Goal: Information Seeking & Learning: Learn about a topic

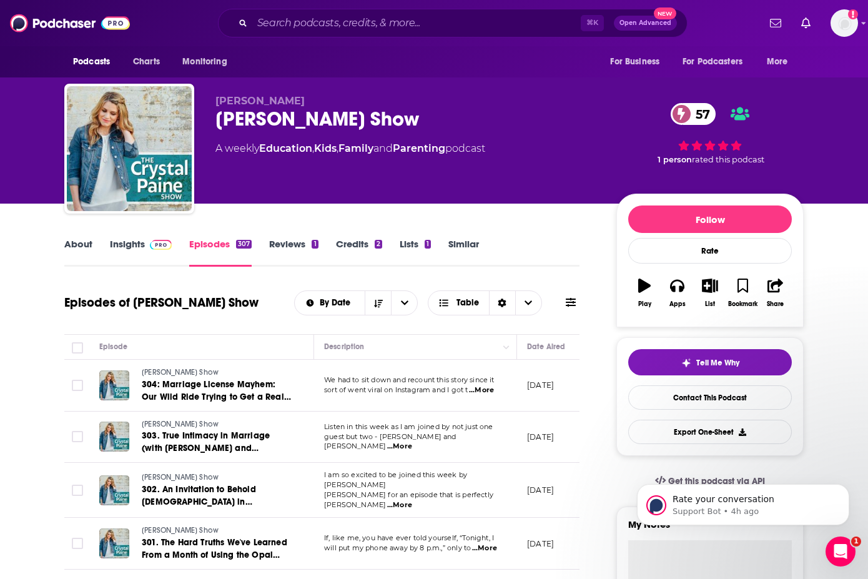
click at [75, 245] on link "About" at bounding box center [78, 252] width 28 height 29
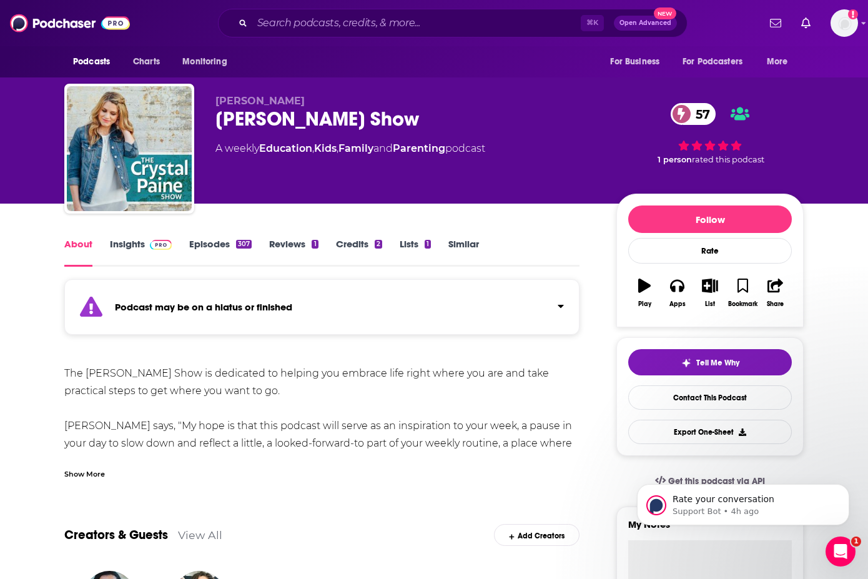
click at [124, 239] on link "Insights" at bounding box center [141, 252] width 62 height 29
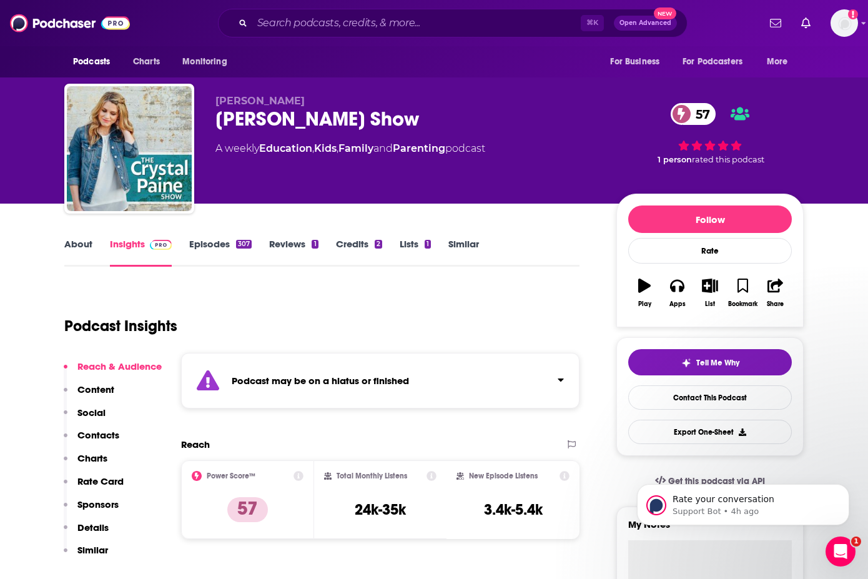
click at [217, 245] on link "Episodes 307" at bounding box center [220, 252] width 62 height 29
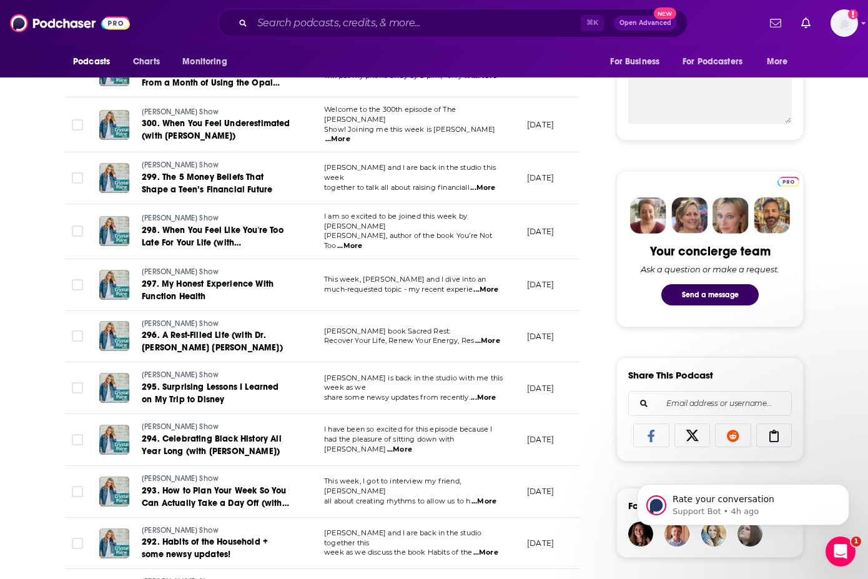
scroll to position [486, 0]
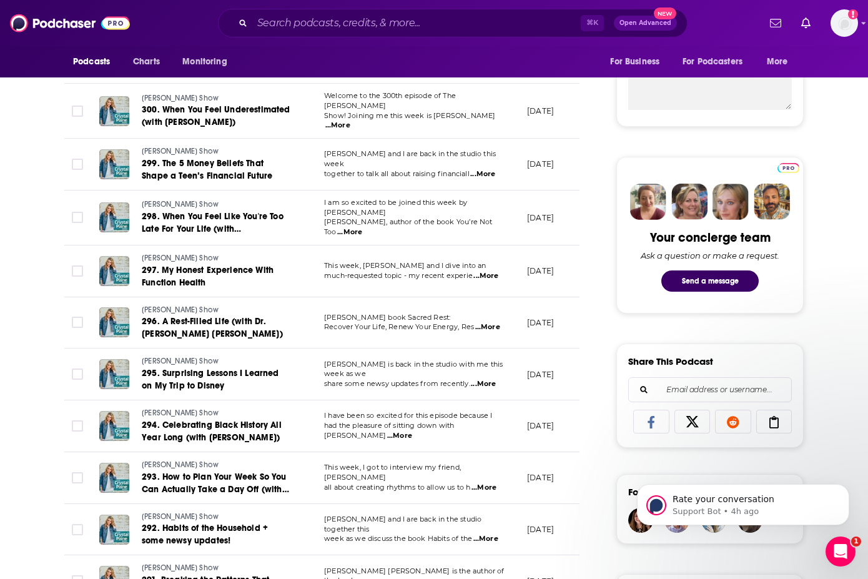
click at [494, 271] on span "...More" at bounding box center [486, 276] width 25 height 10
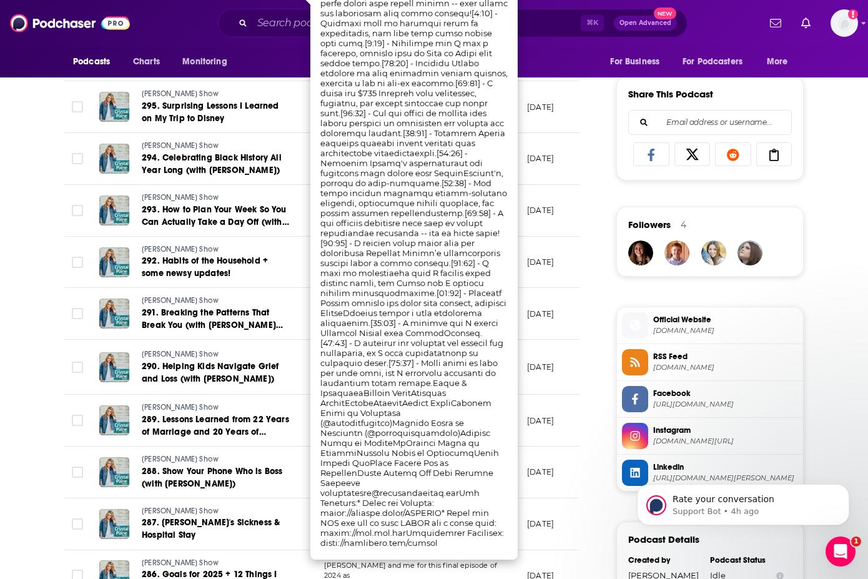
scroll to position [757, 0]
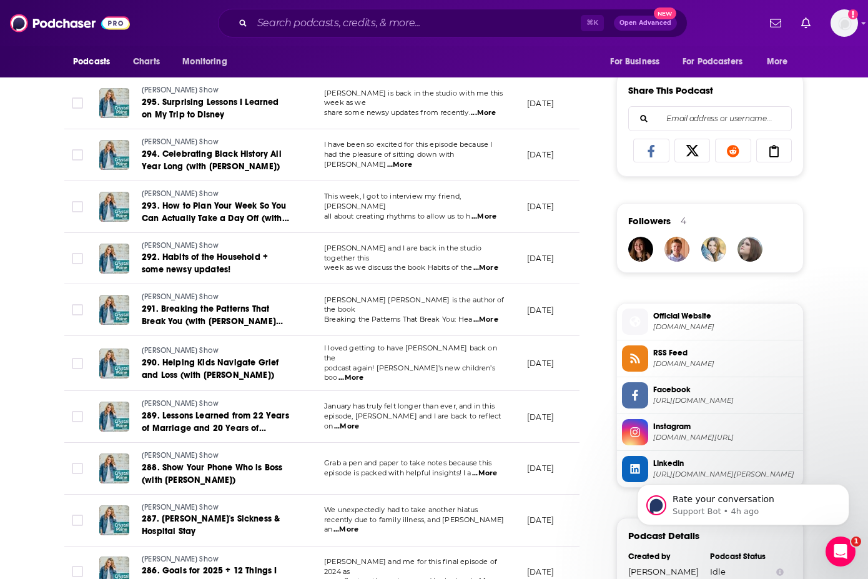
click at [589, 219] on div "About Insights Episodes 307 Reviews 1 Credits 2 Lists 1 Similar Episodes of [PE…" at bounding box center [330, 299] width 572 height 1640
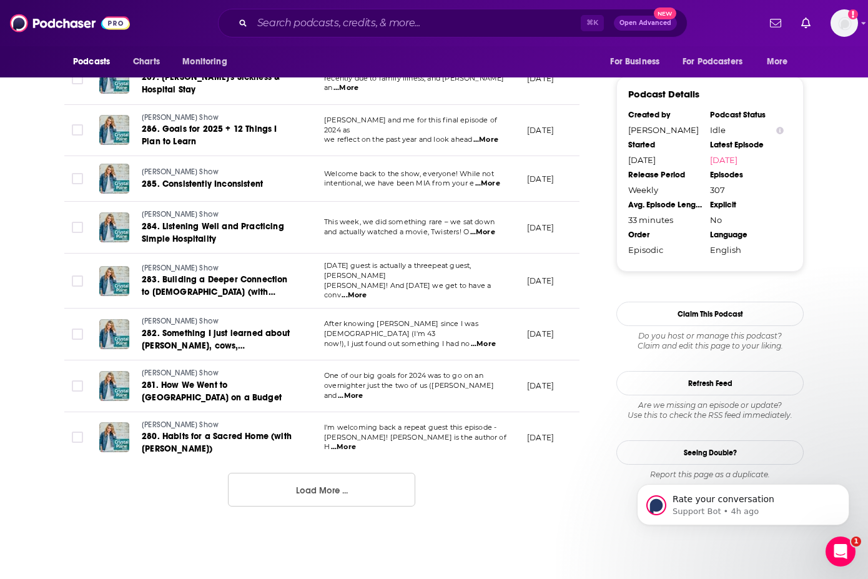
scroll to position [1211, 0]
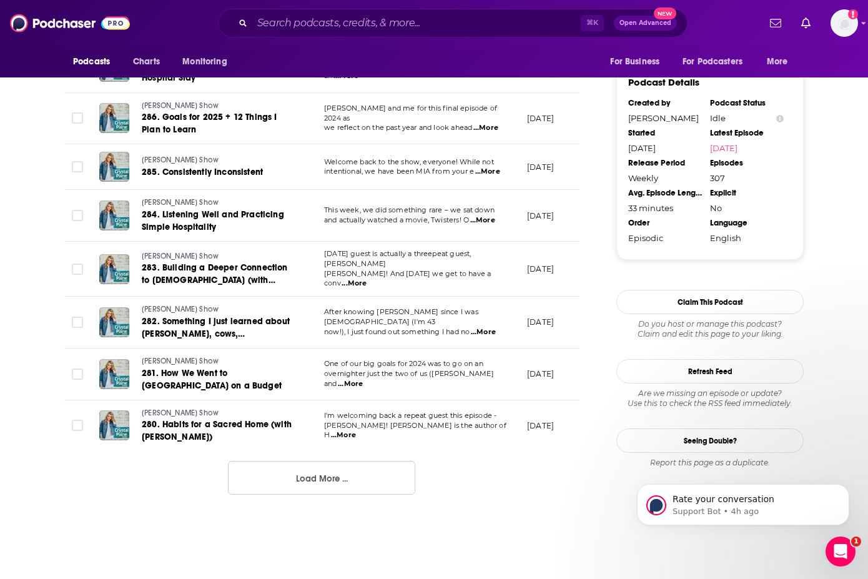
click at [334, 472] on button "Load More ..." at bounding box center [321, 478] width 187 height 34
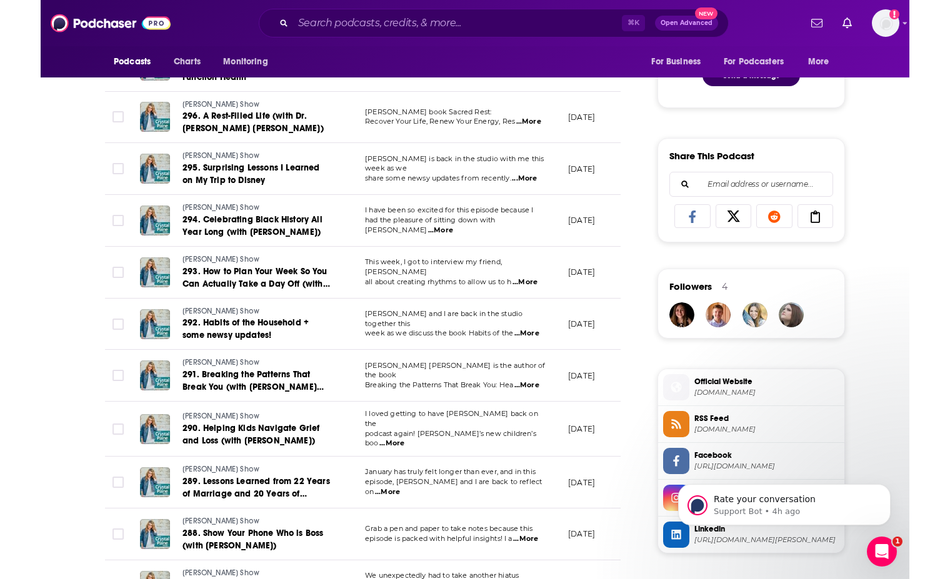
scroll to position [0, 0]
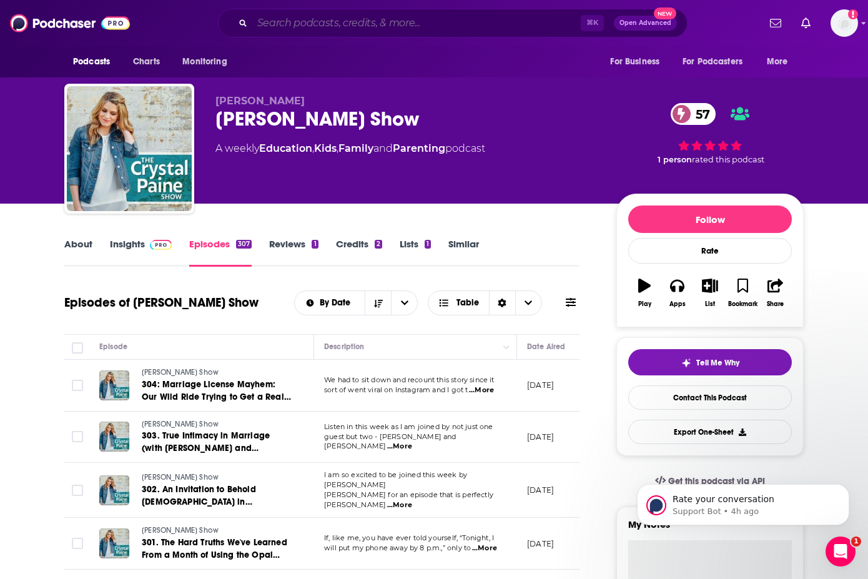
click at [401, 29] on input "Search podcasts, credits, & more..." at bounding box center [416, 23] width 329 height 20
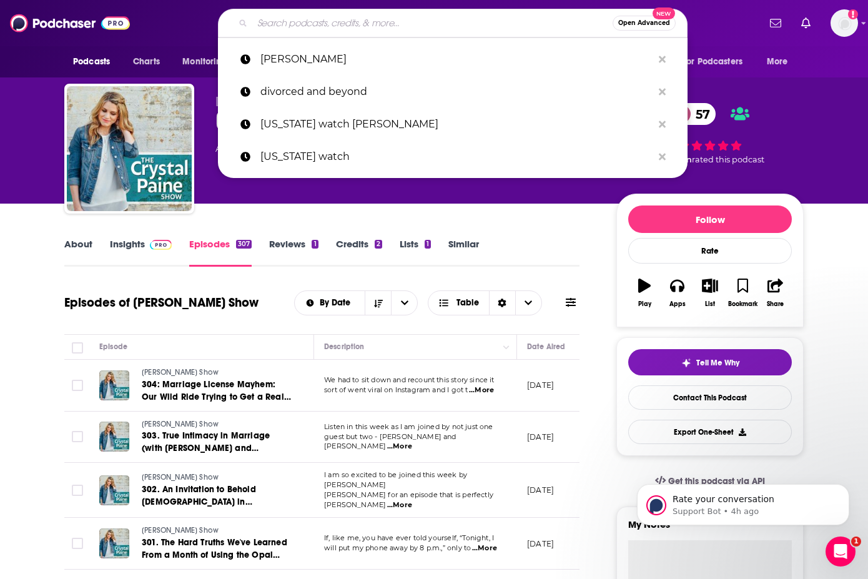
click at [639, 24] on span "Open Advanced" at bounding box center [645, 23] width 52 height 6
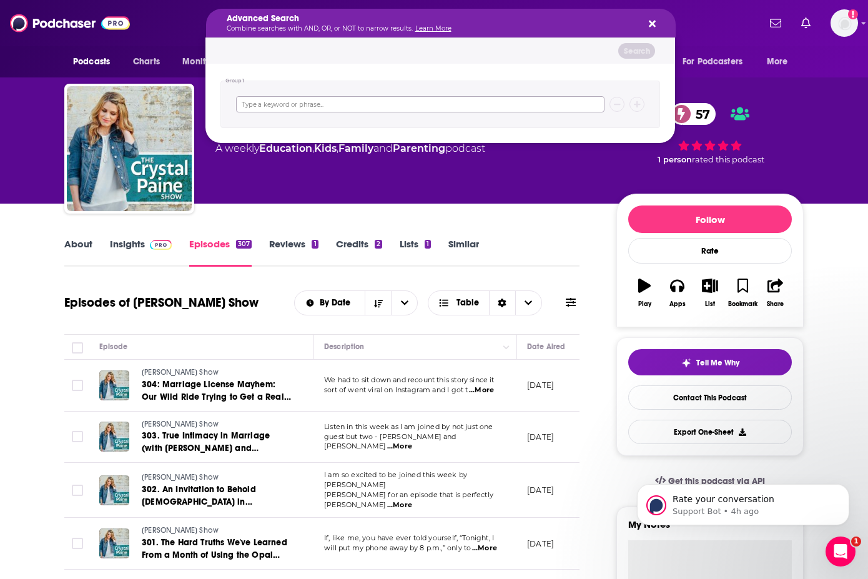
click at [345, 110] on input "Search podcasts, credits, & more..." at bounding box center [420, 104] width 369 height 16
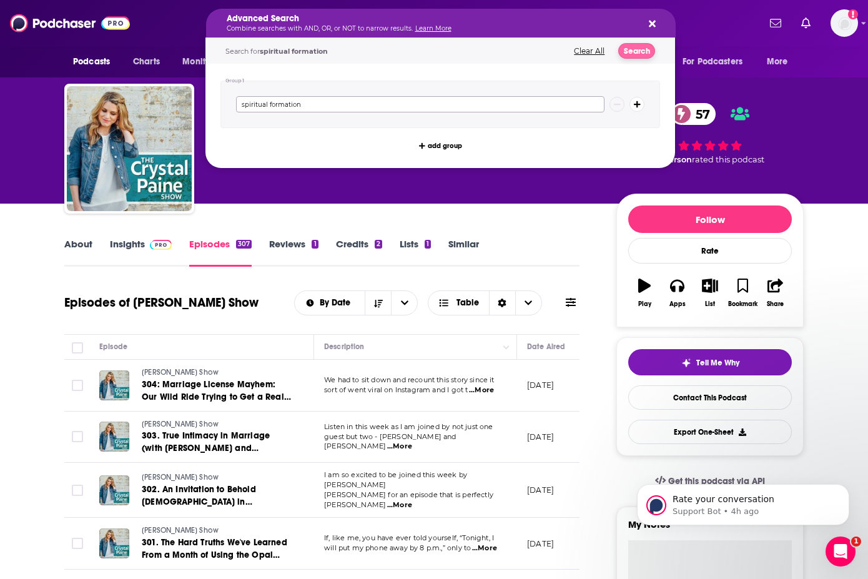
type input "spiritual formation"
click at [639, 47] on button "Search" at bounding box center [637, 51] width 37 height 16
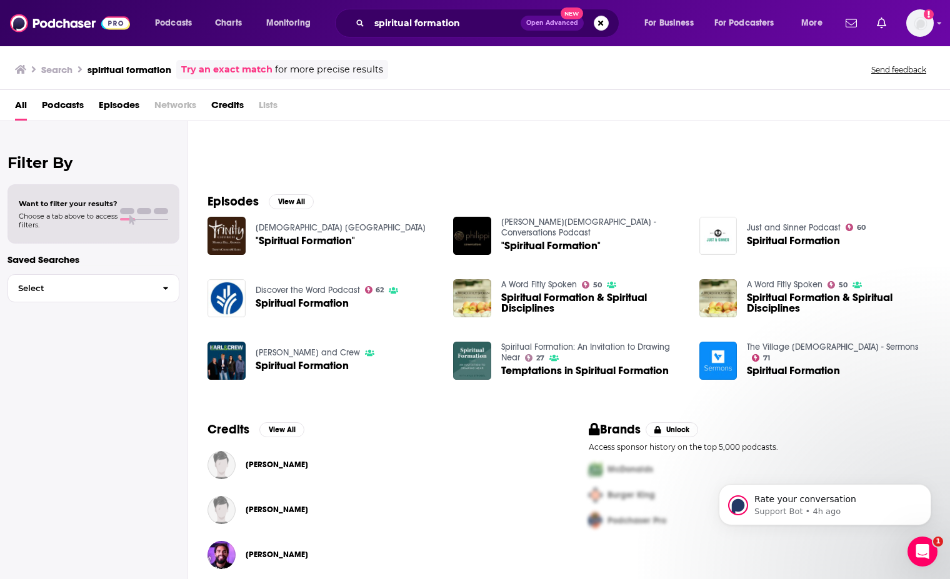
scroll to position [123, 0]
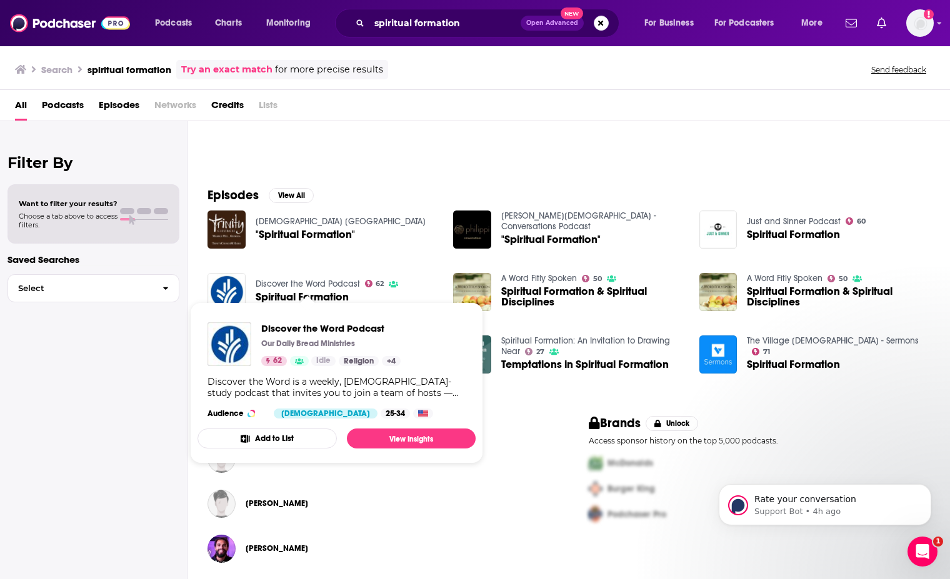
click at [283, 284] on link "Discover the Word Podcast" at bounding box center [308, 284] width 104 height 11
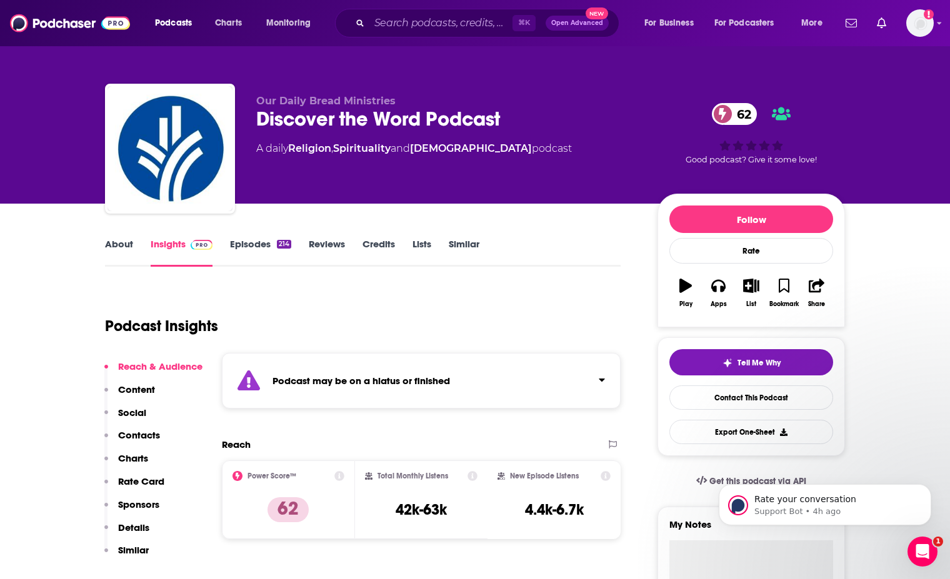
click at [259, 242] on link "Episodes 214" at bounding box center [260, 252] width 61 height 29
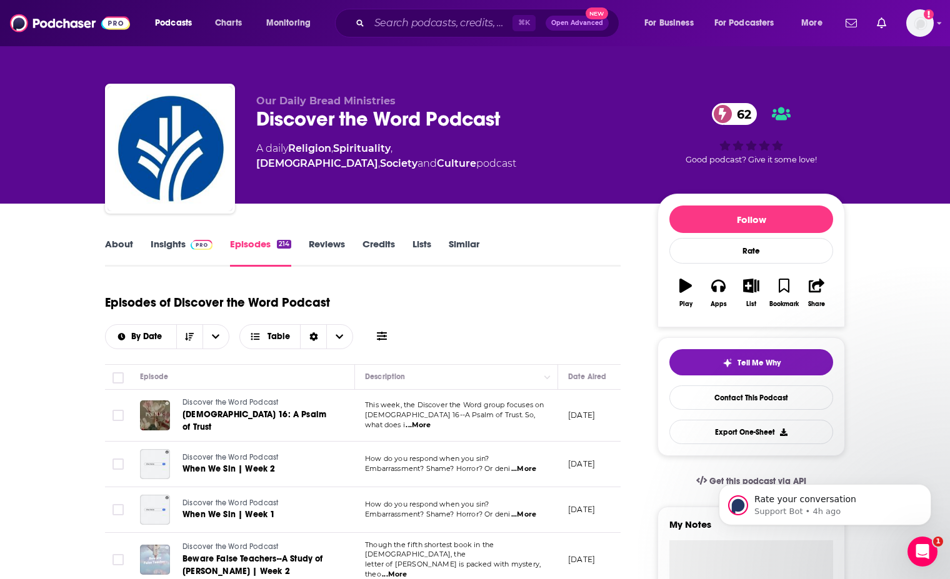
click at [121, 244] on link "About" at bounding box center [119, 252] width 28 height 29
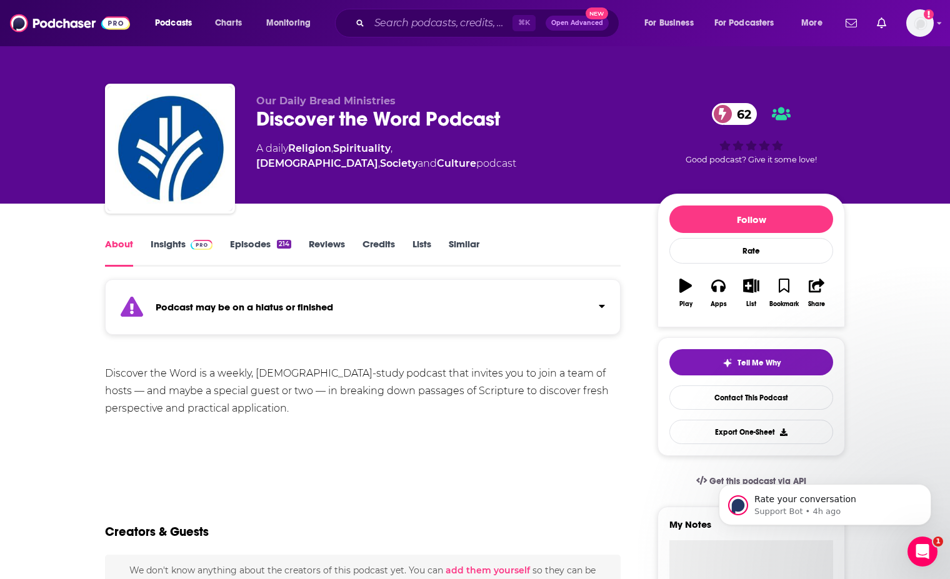
click at [162, 243] on link "Insights" at bounding box center [182, 252] width 62 height 29
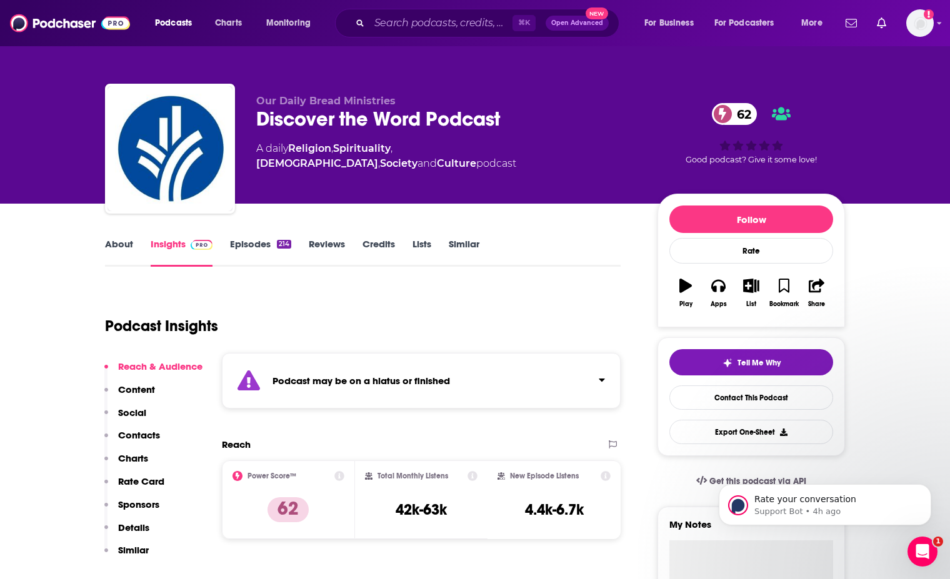
click at [256, 244] on link "Episodes 214" at bounding box center [260, 252] width 61 height 29
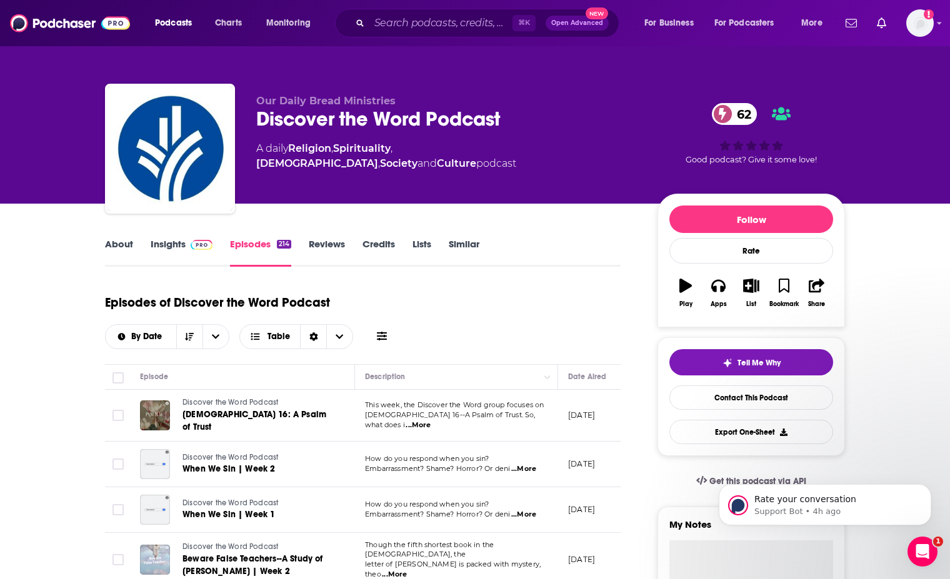
click at [120, 241] on link "About" at bounding box center [119, 252] width 28 height 29
